Goal: Navigation & Orientation: Locate item on page

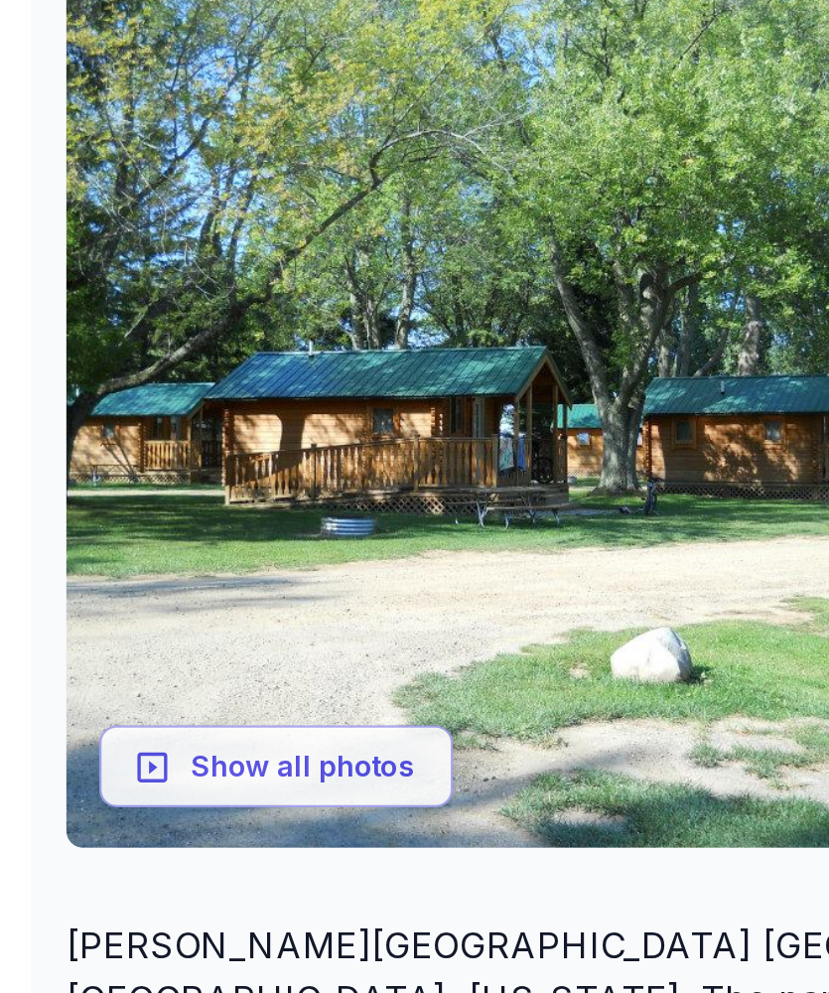
scroll to position [95, 0]
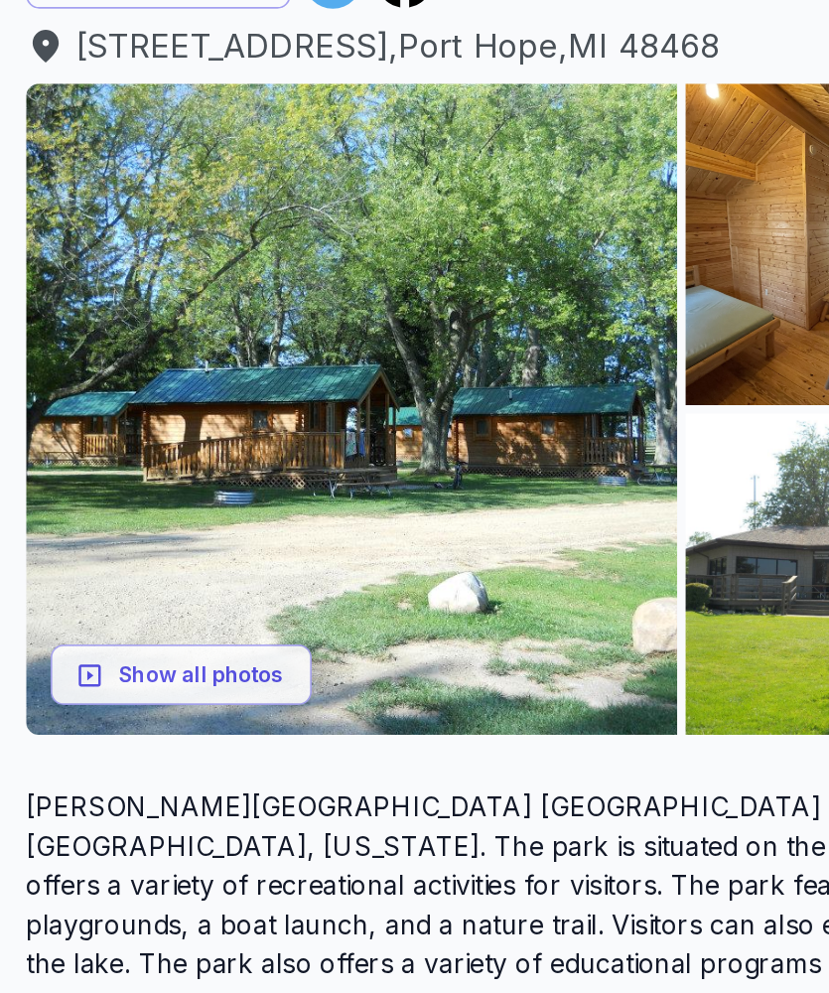
click at [112, 739] on button "Show all photos" at bounding box center [110, 757] width 159 height 37
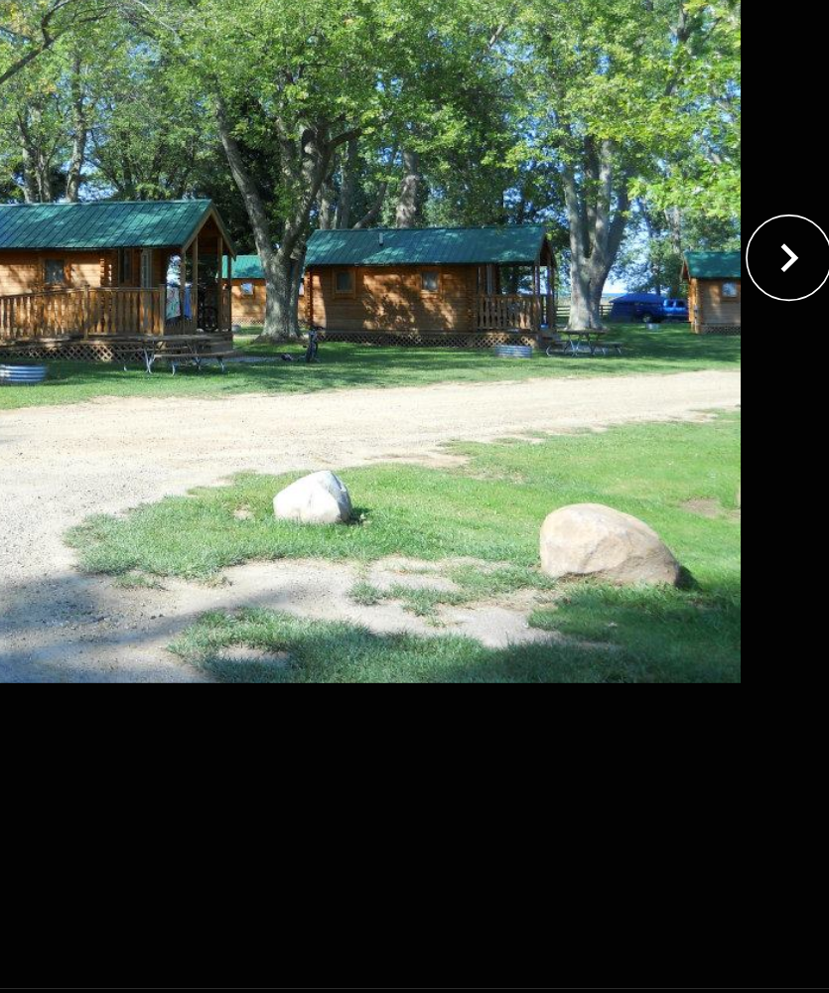
scroll to position [95, 25]
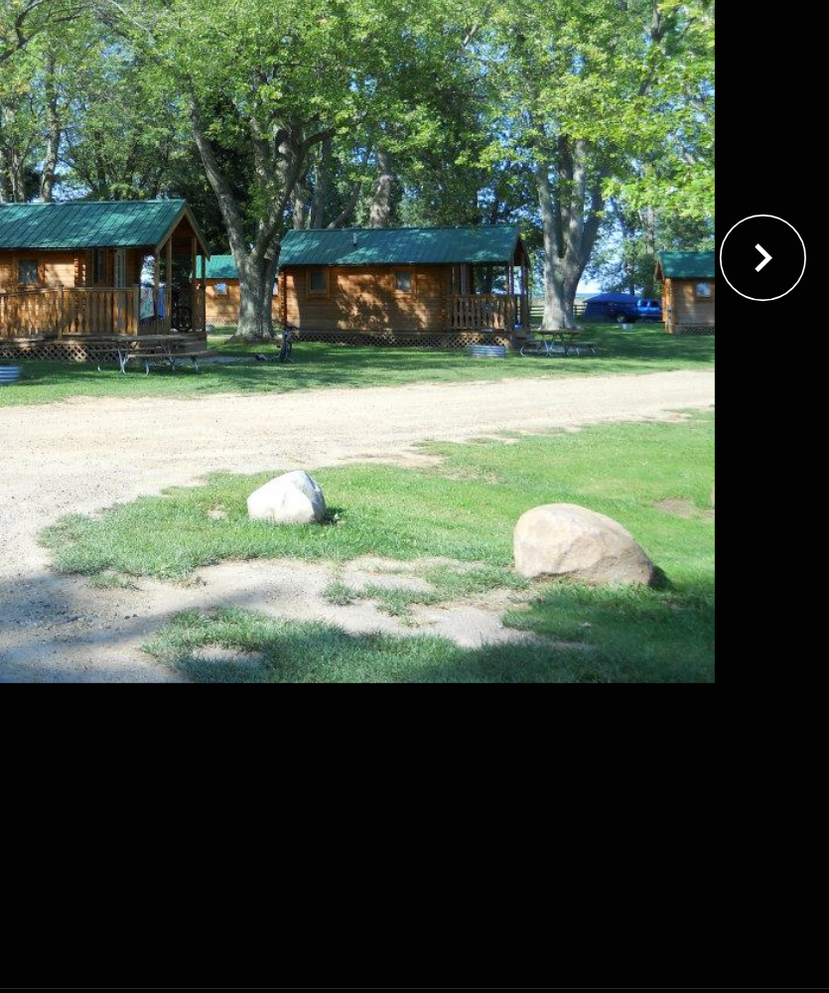
click at [784, 495] on icon "close" at bounding box center [789, 504] width 11 height 18
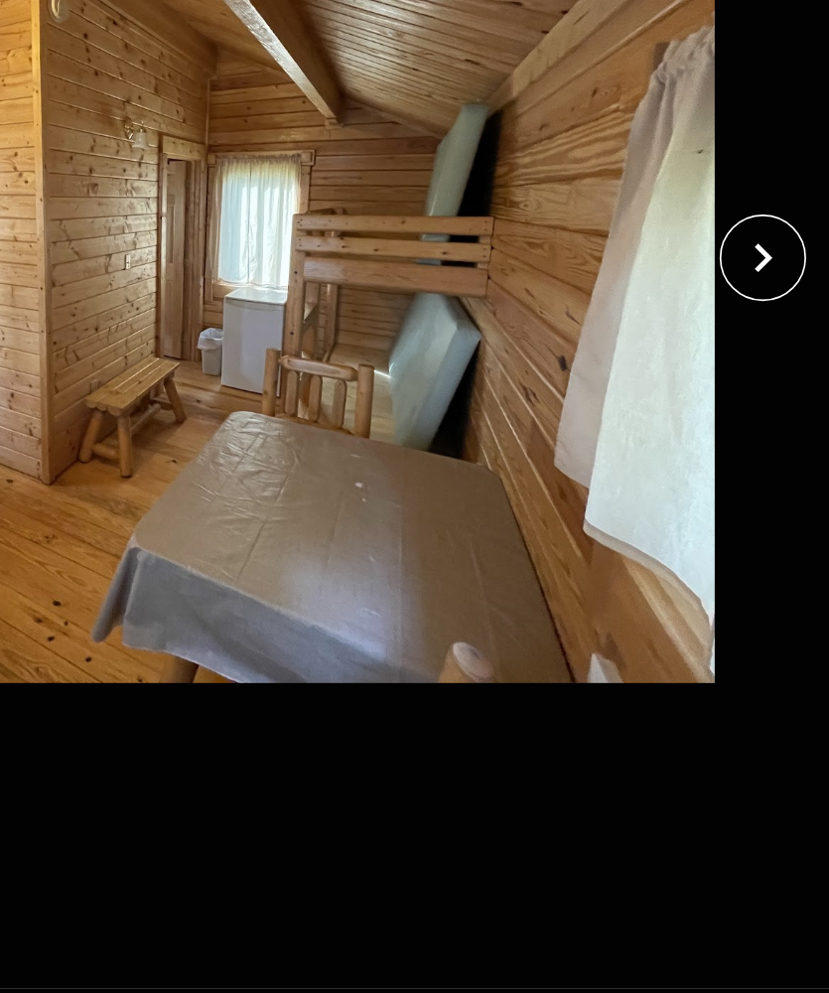
click at [784, 495] on icon "close" at bounding box center [789, 504] width 11 height 18
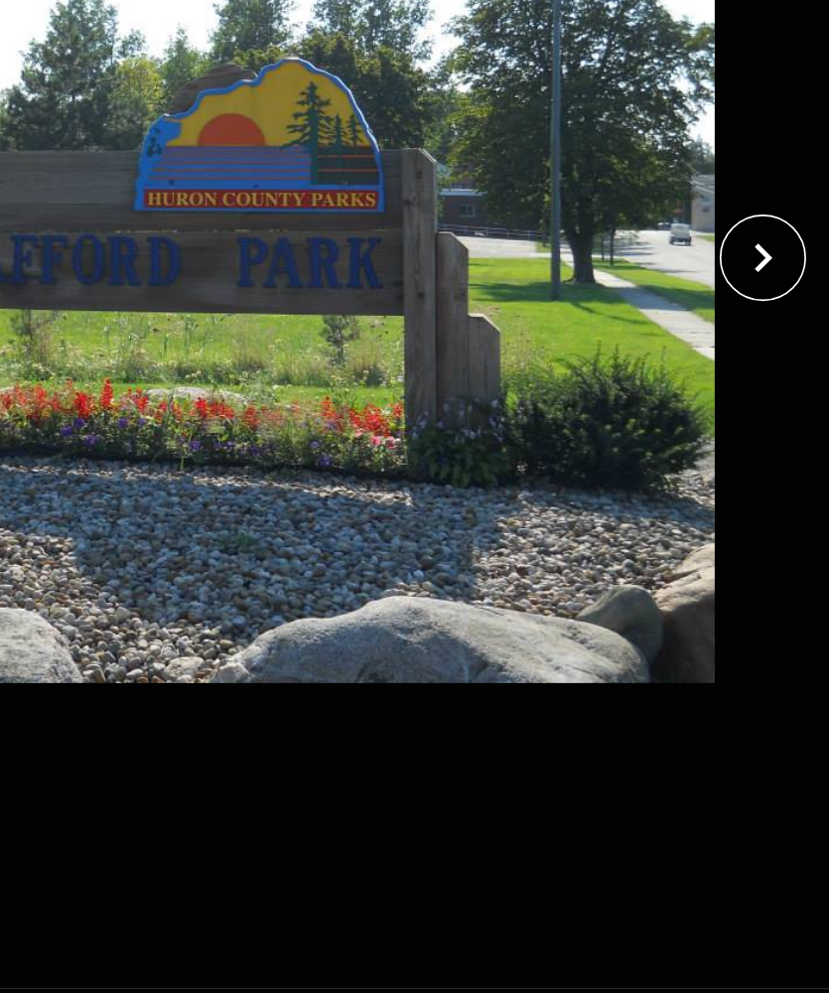
click at [784, 495] on icon "close" at bounding box center [789, 504] width 11 height 18
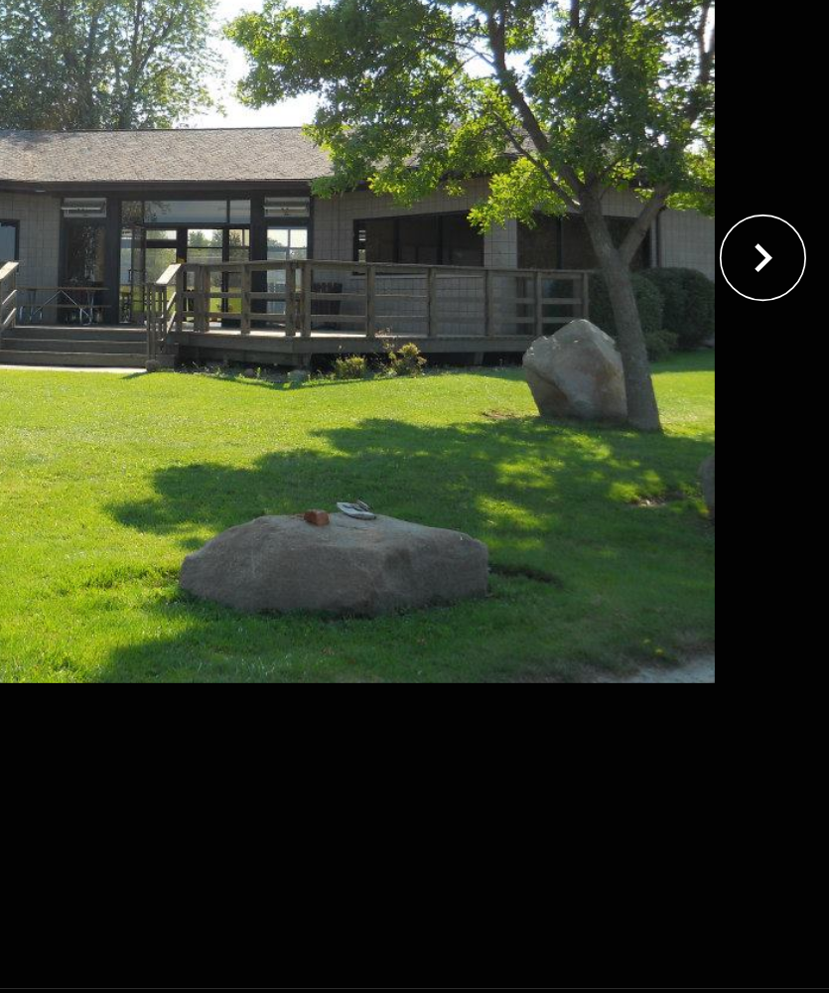
click at [784, 495] on icon "close" at bounding box center [789, 504] width 11 height 18
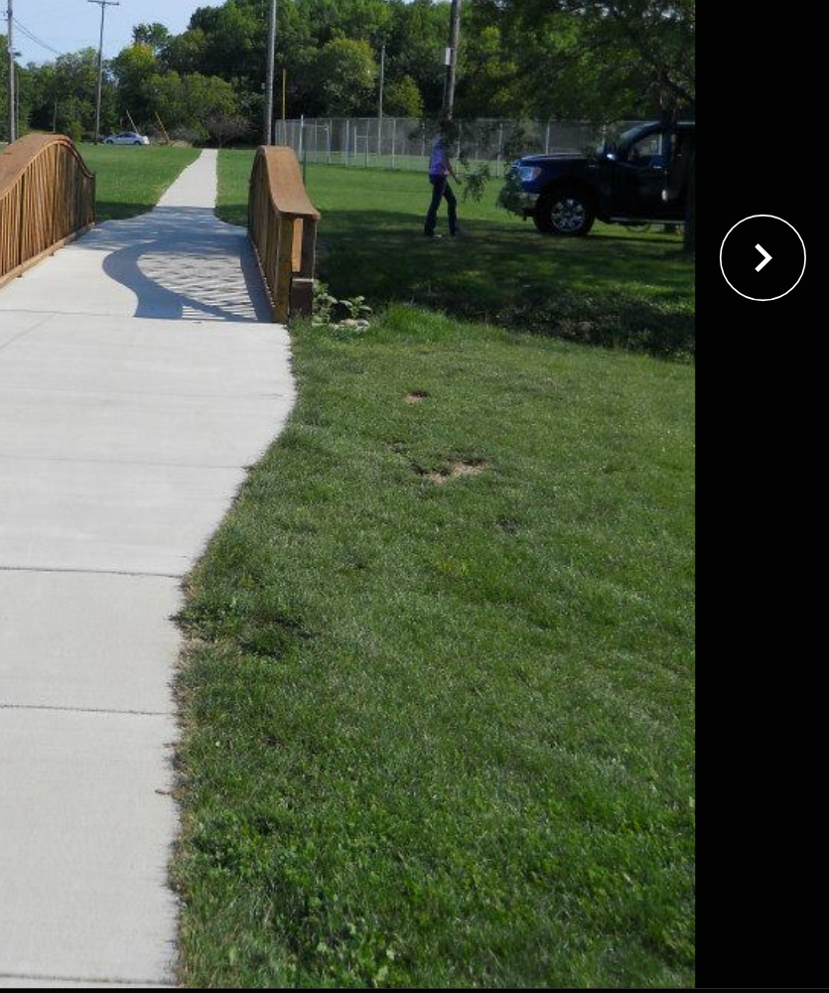
click at [772, 486] on icon "close" at bounding box center [789, 503] width 35 height 35
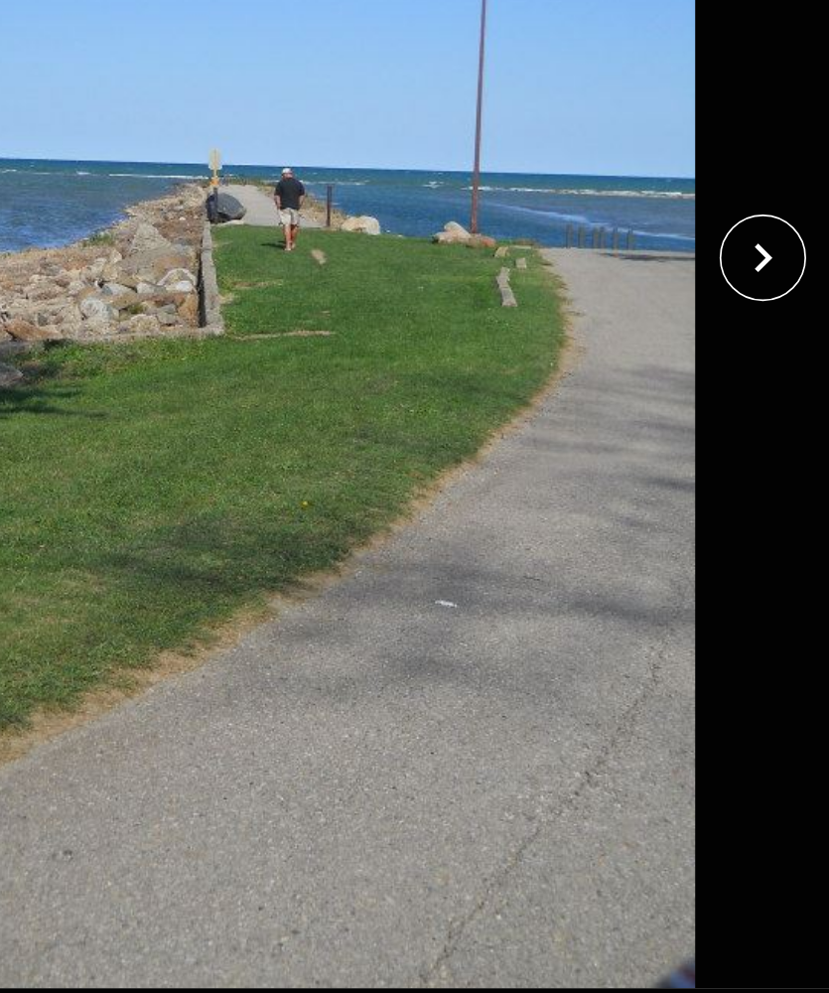
click at [772, 486] on icon "close" at bounding box center [789, 503] width 35 height 35
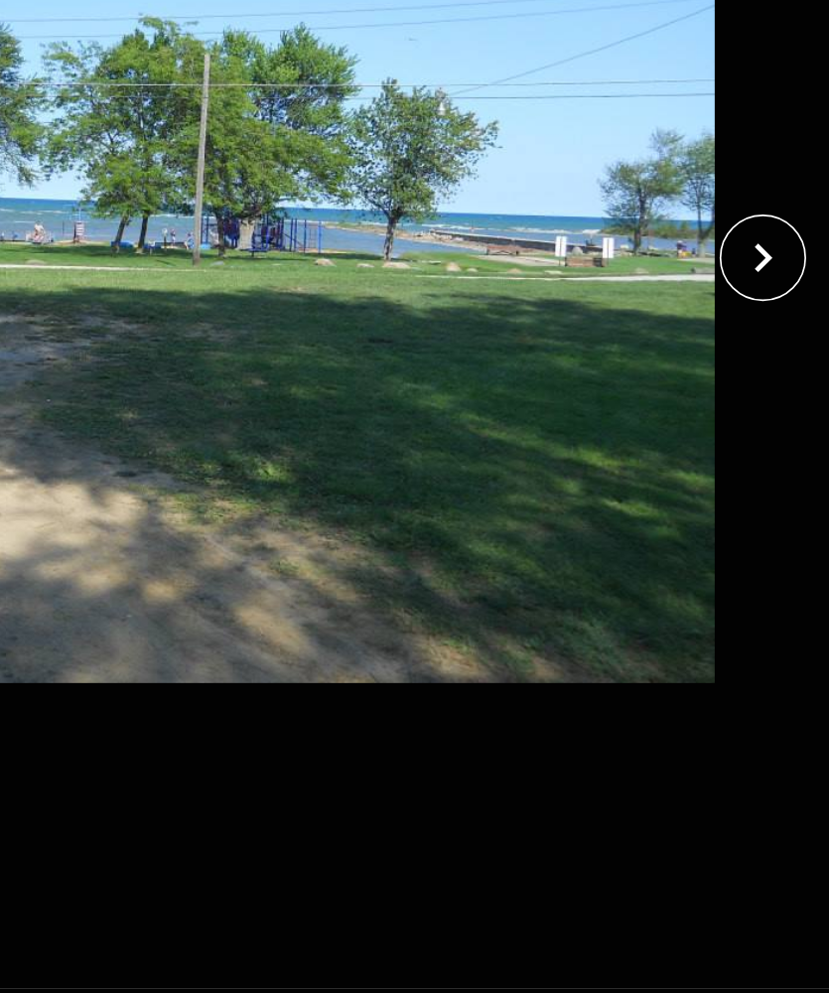
click at [772, 486] on icon "close" at bounding box center [789, 503] width 35 height 35
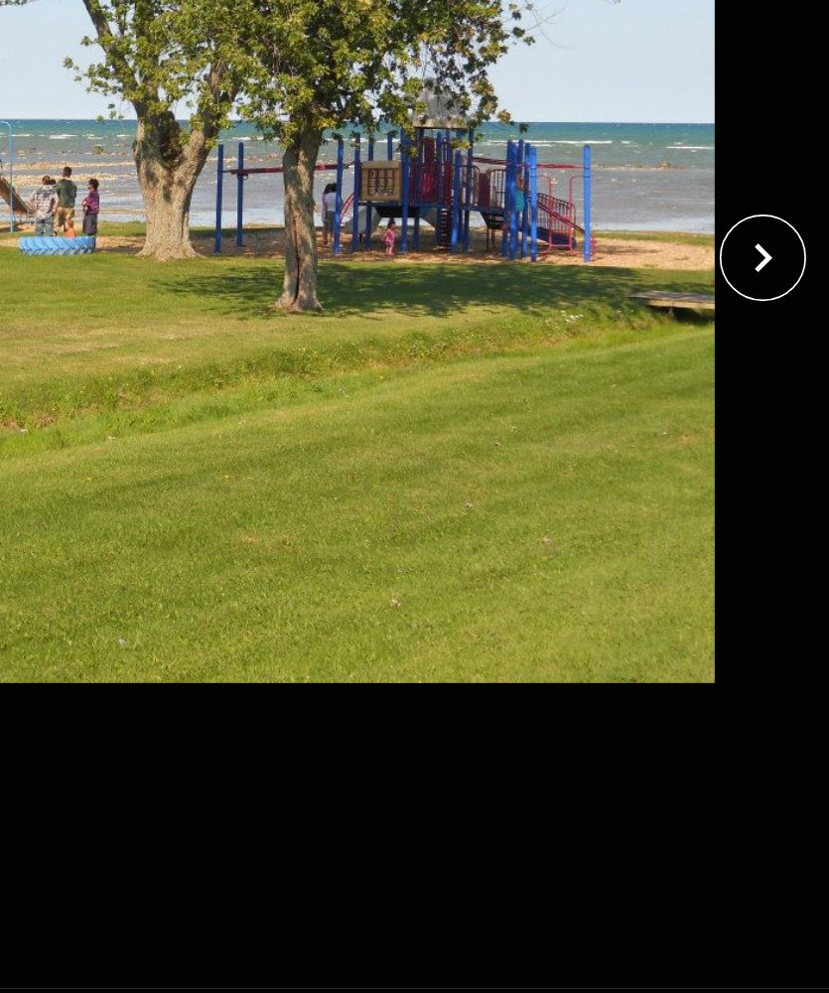
click at [772, 486] on icon "close" at bounding box center [789, 503] width 35 height 35
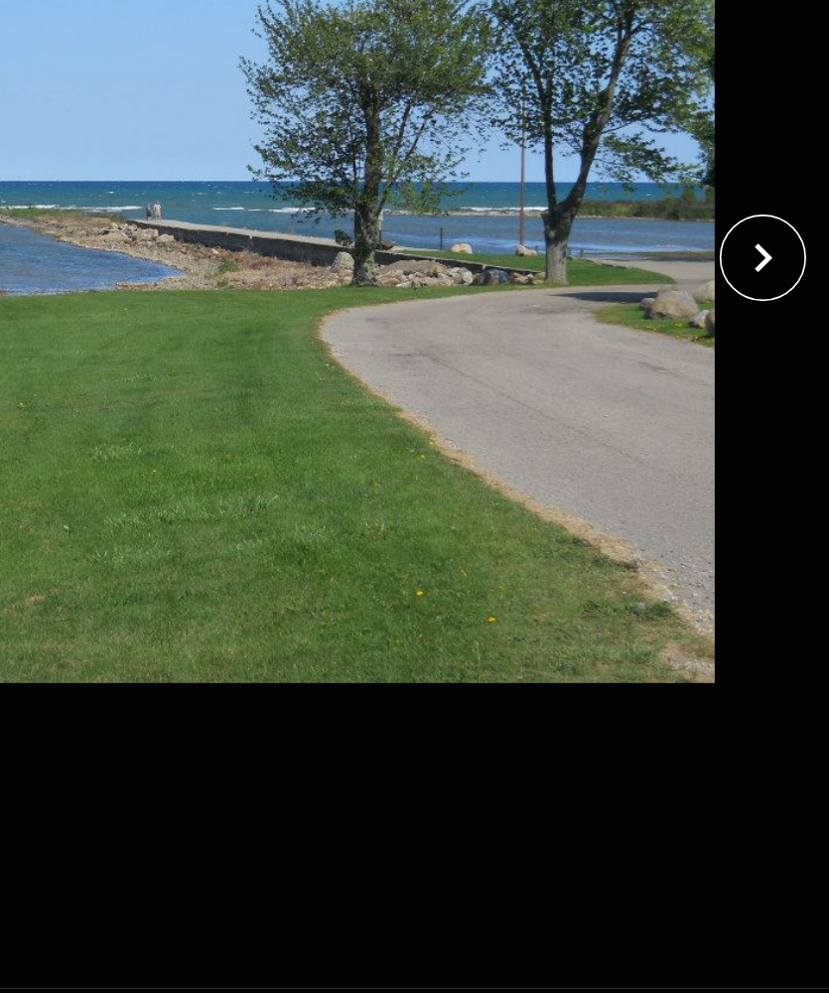
click at [772, 486] on icon "close" at bounding box center [789, 503] width 35 height 35
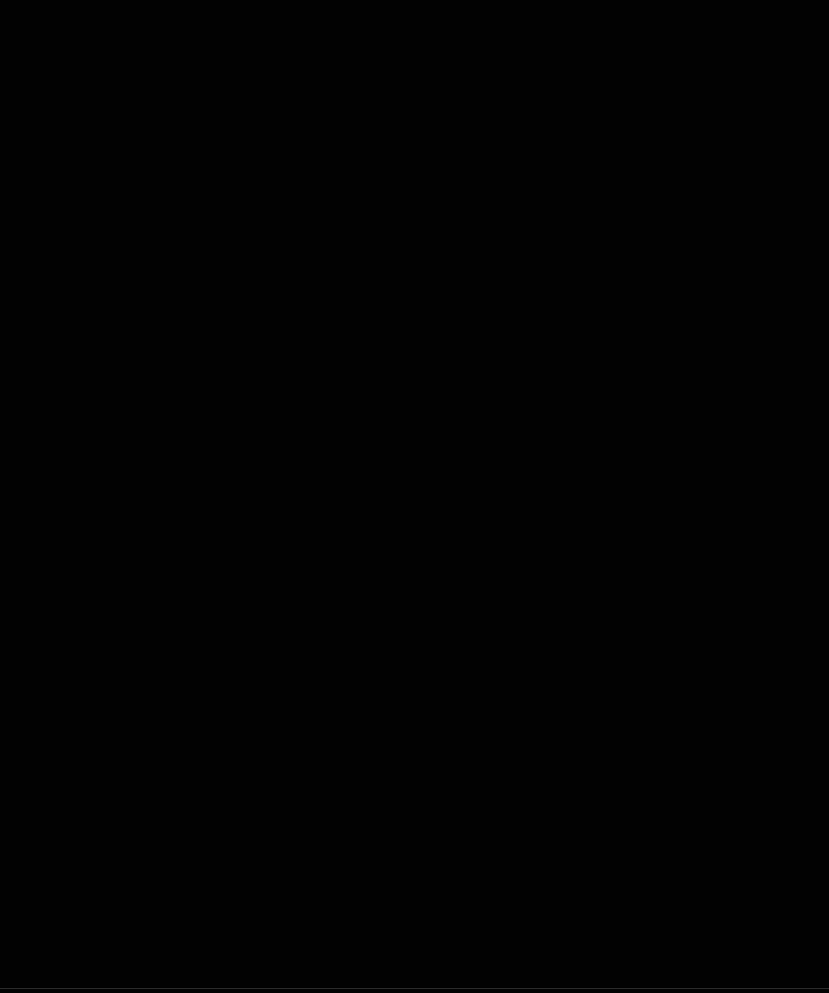
scroll to position [157, 0]
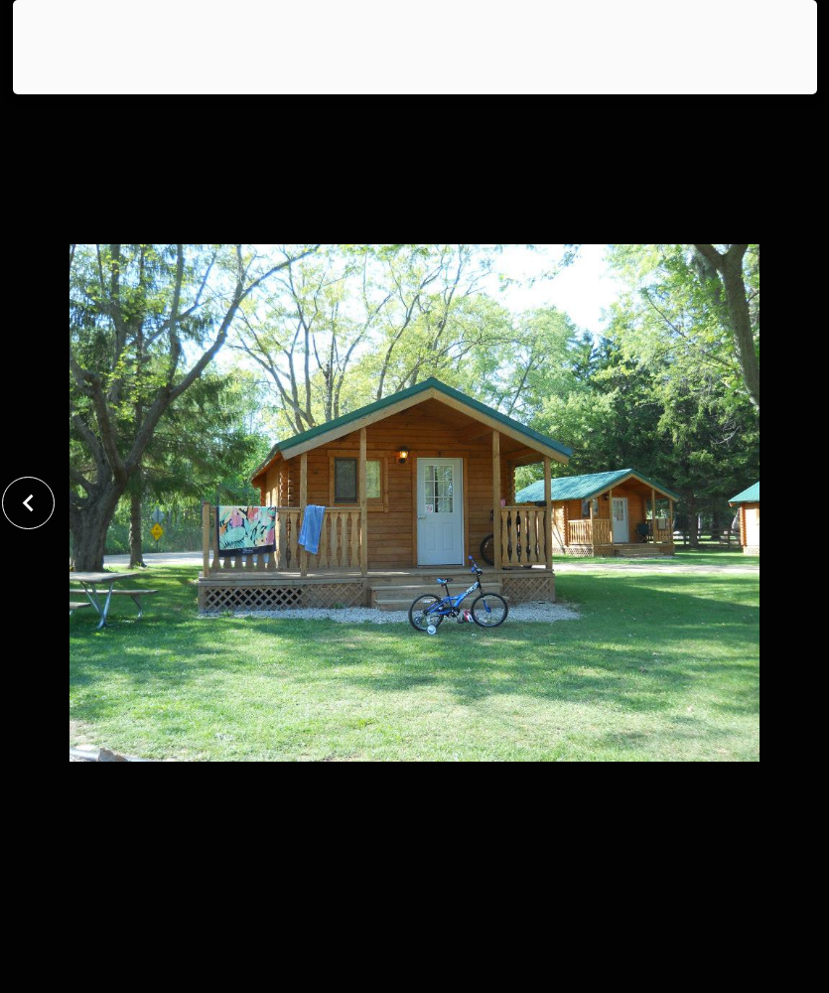
click at [29, 521] on icon "close" at bounding box center [28, 503] width 35 height 35
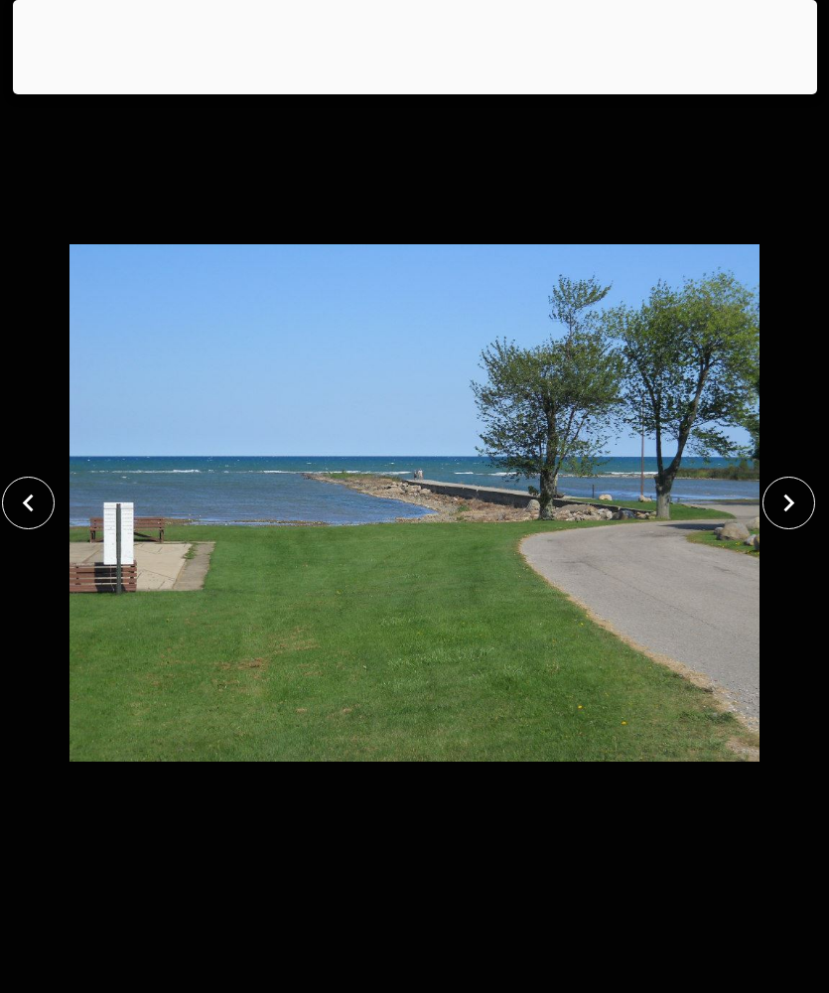
click at [380, 89] on div at bounding box center [415, 89] width 805 height 0
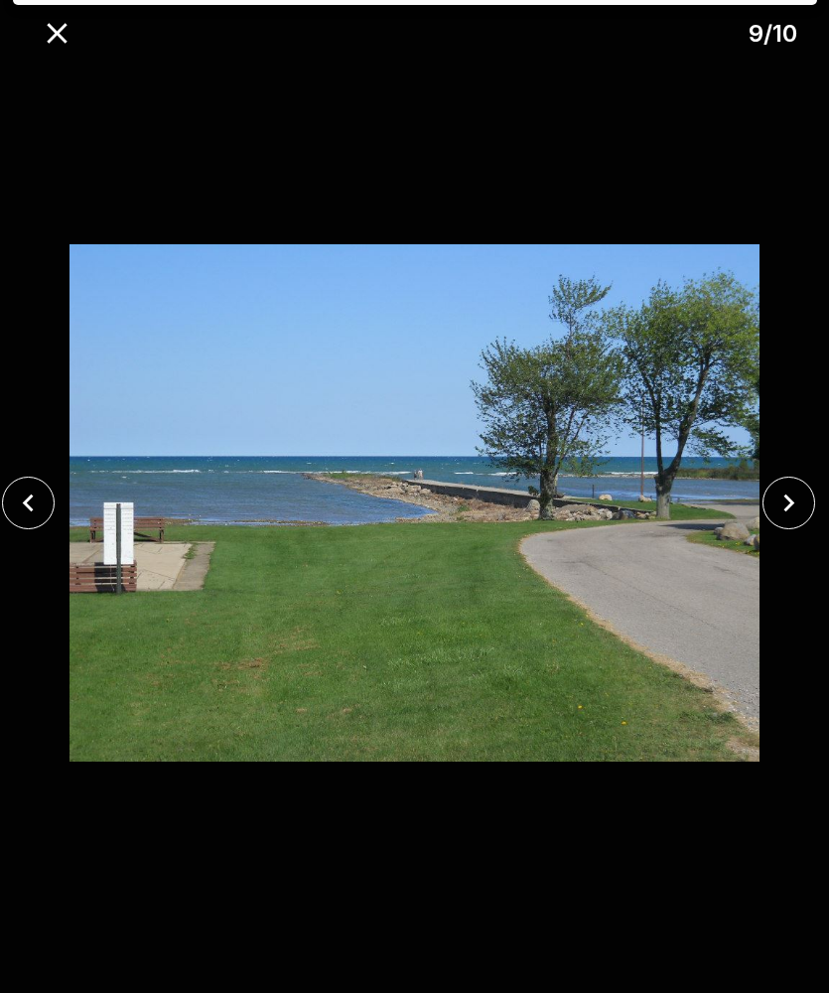
click at [44, 521] on icon "close" at bounding box center [28, 503] width 35 height 35
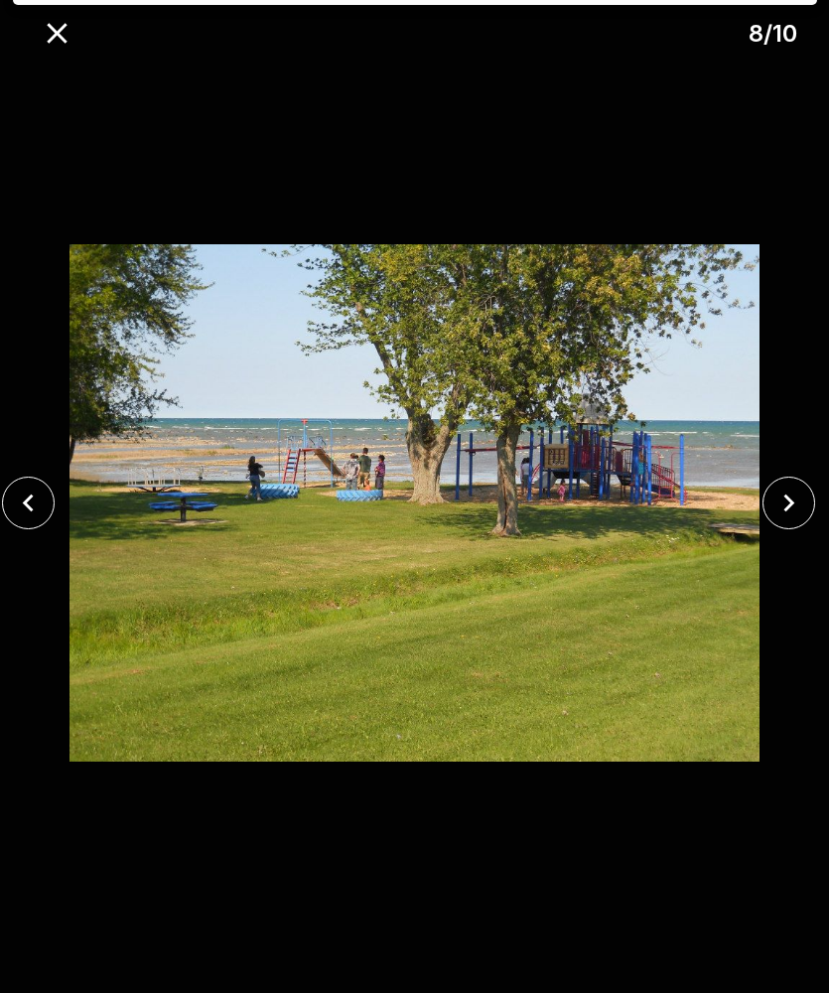
click at [50, 27] on icon "close" at bounding box center [57, 33] width 20 height 20
